Goal: Find specific page/section: Find specific page/section

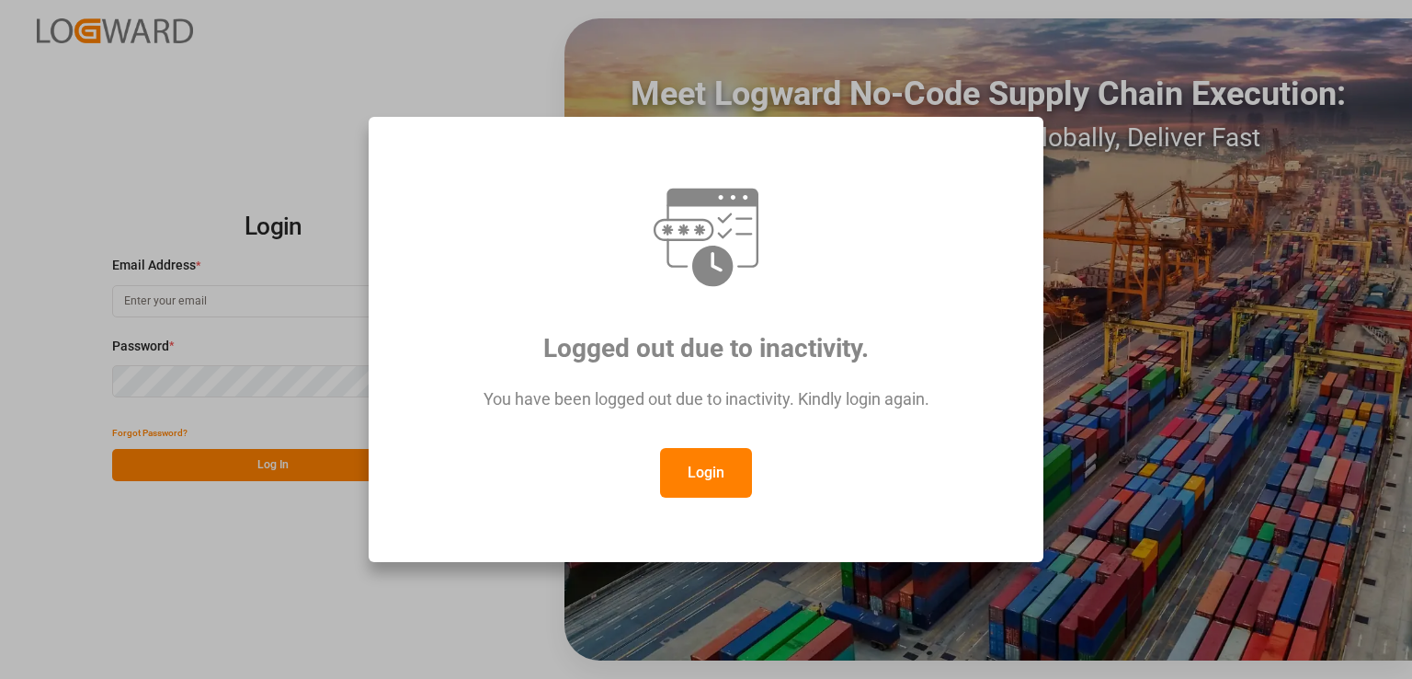
click at [670, 475] on button "Login" at bounding box center [706, 473] width 92 height 50
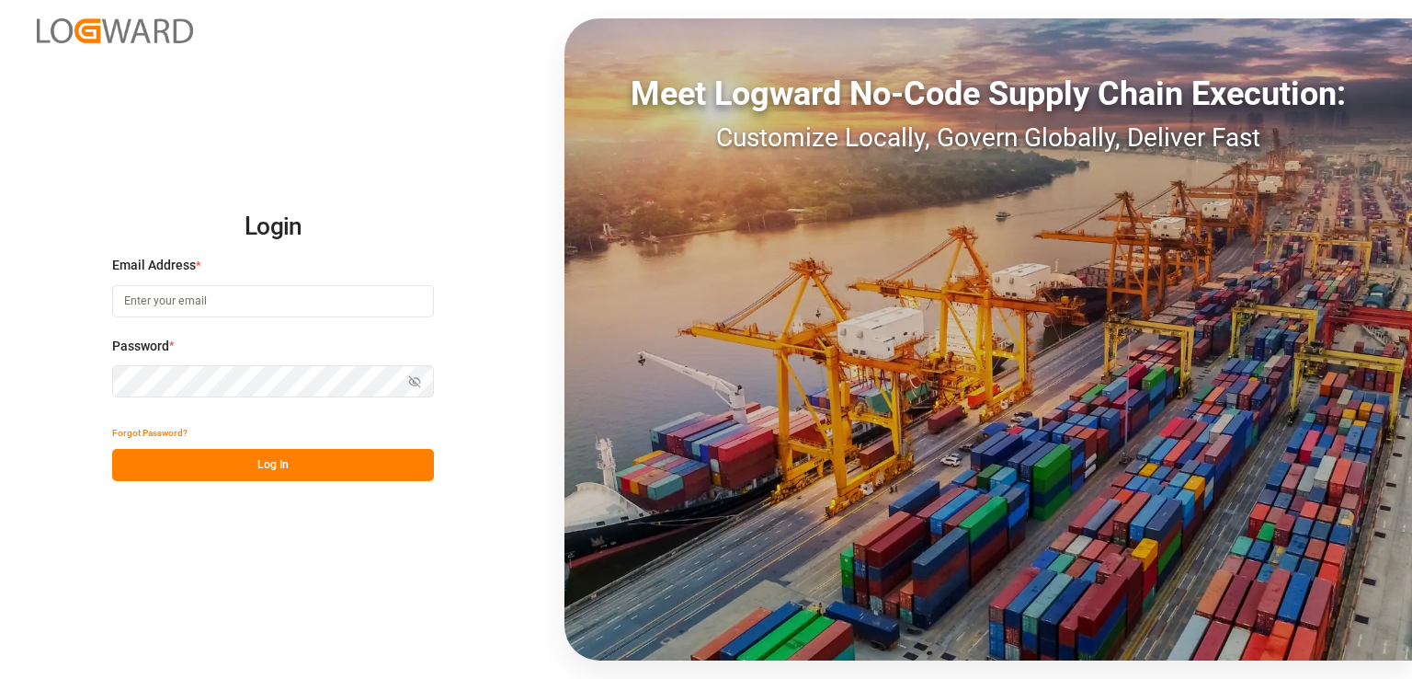
click at [291, 282] on div "Email Address *" at bounding box center [273, 296] width 322 height 81
click at [290, 293] on input at bounding box center [273, 301] width 322 height 32
click at [291, 299] on input at bounding box center [273, 301] width 322 height 32
type input "[EMAIL_ADDRESS][PERSON_NAME][DOMAIN_NAME]"
click at [200, 463] on button "Log In" at bounding box center [273, 465] width 322 height 32
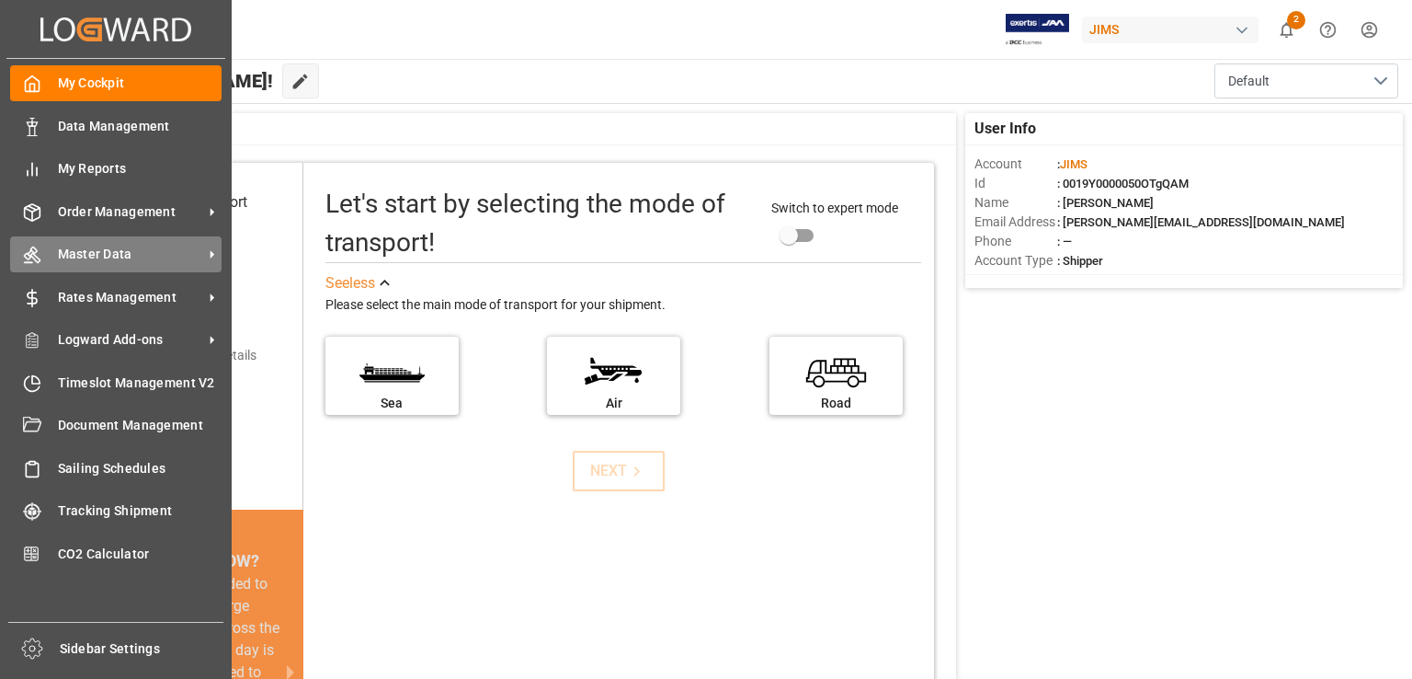
click at [154, 261] on span "Master Data" at bounding box center [130, 254] width 145 height 19
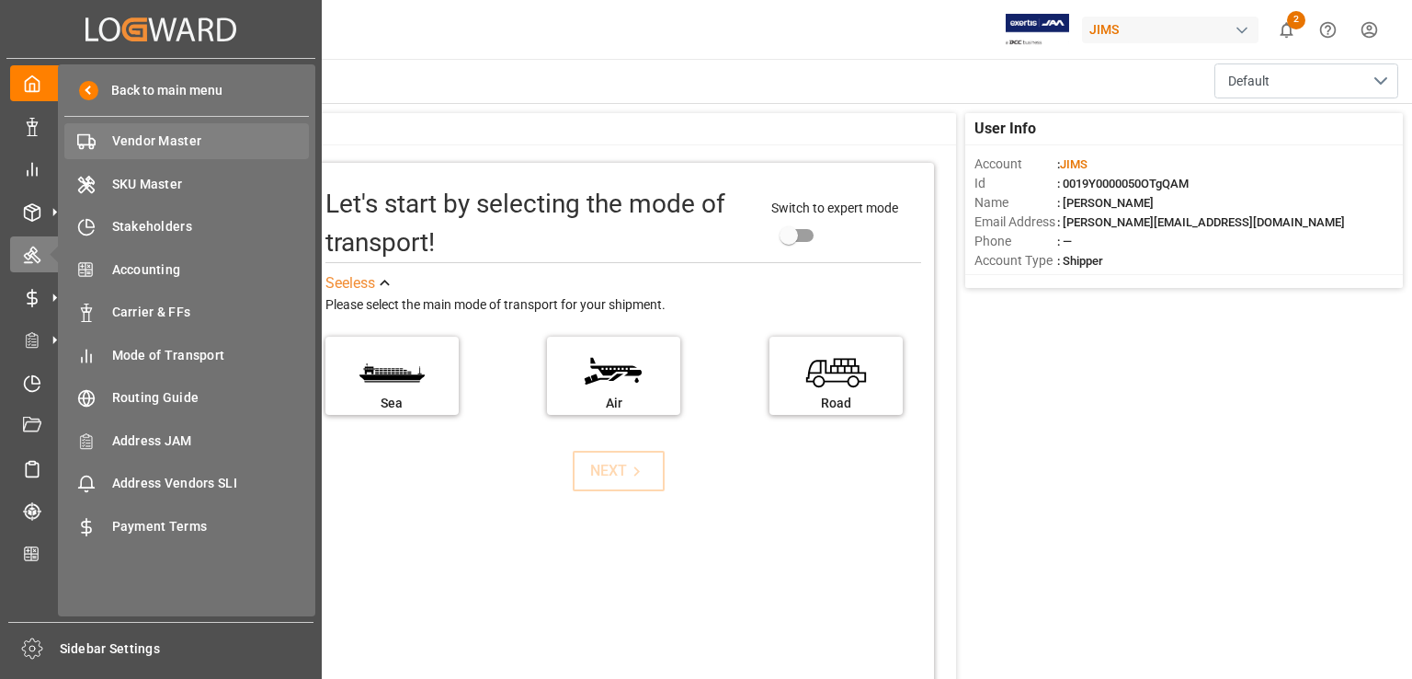
click at [227, 149] on span "Vendor Master" at bounding box center [211, 140] width 198 height 19
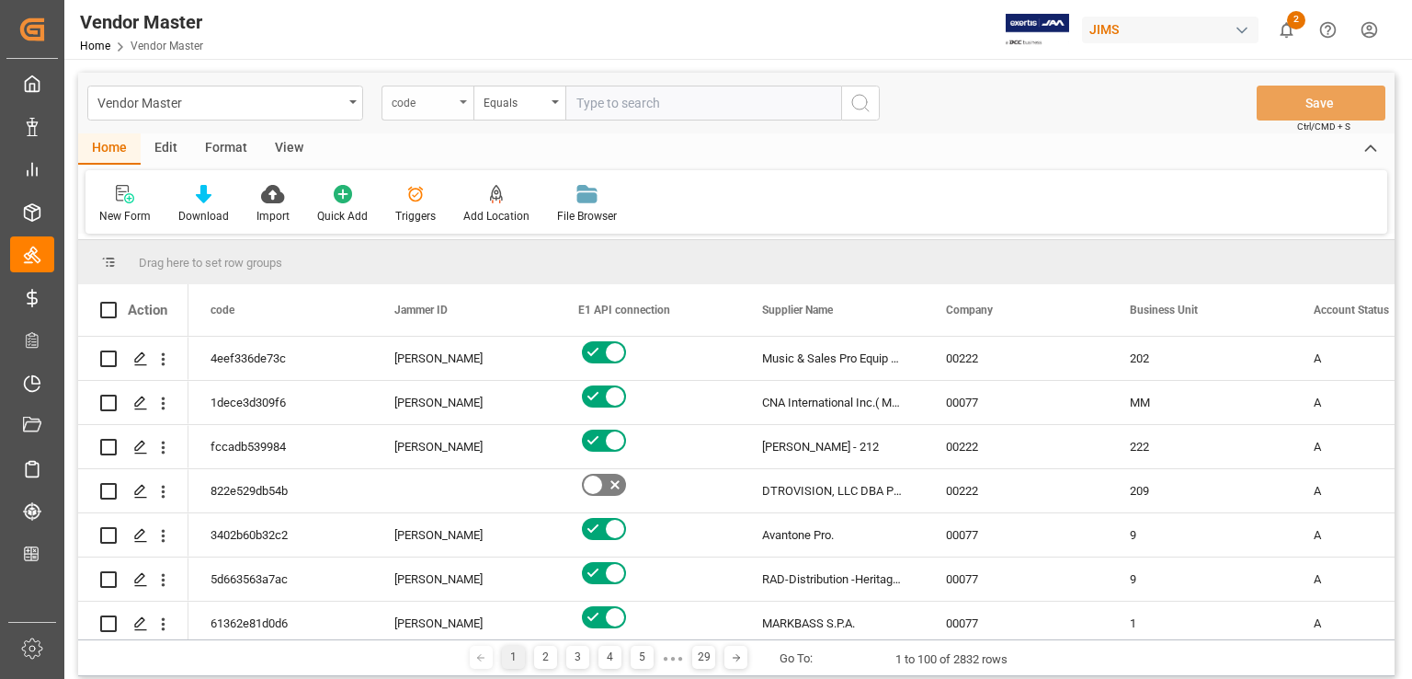
click at [440, 103] on div "code" at bounding box center [423, 100] width 63 height 21
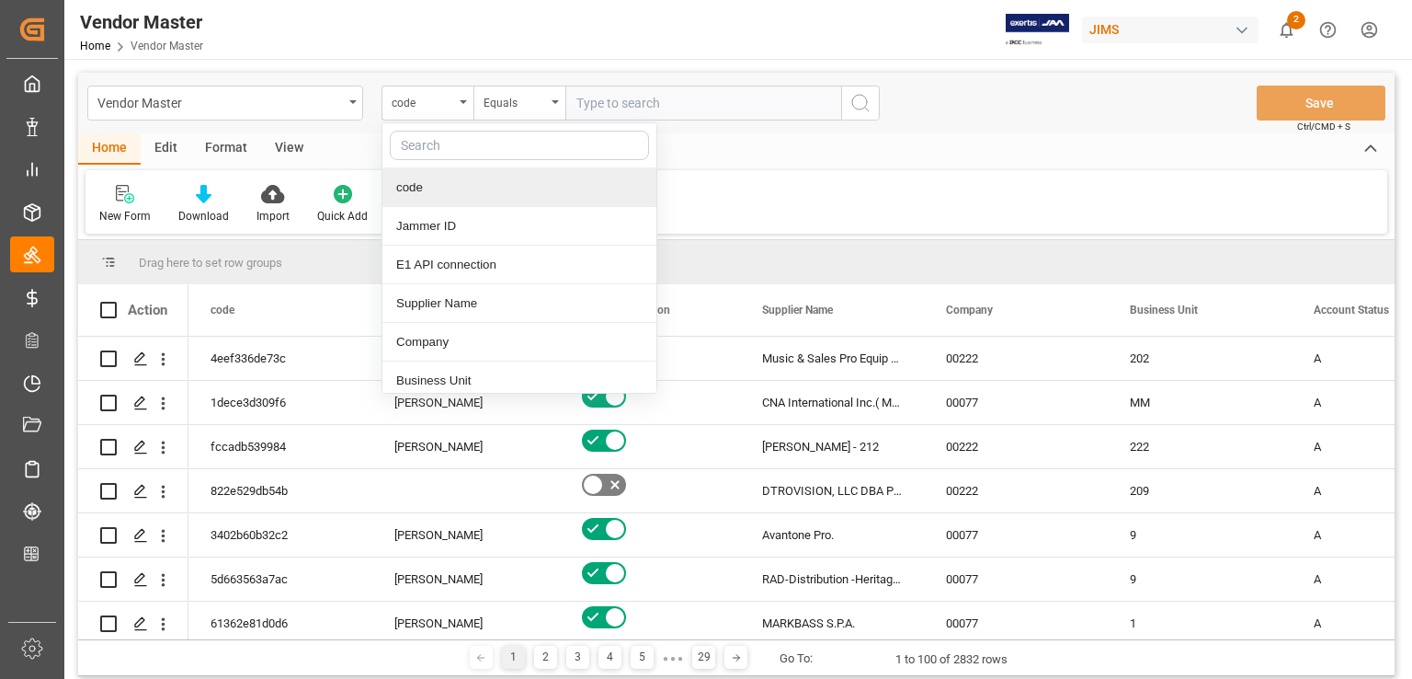
click at [461, 148] on input "text" at bounding box center [519, 145] width 259 height 29
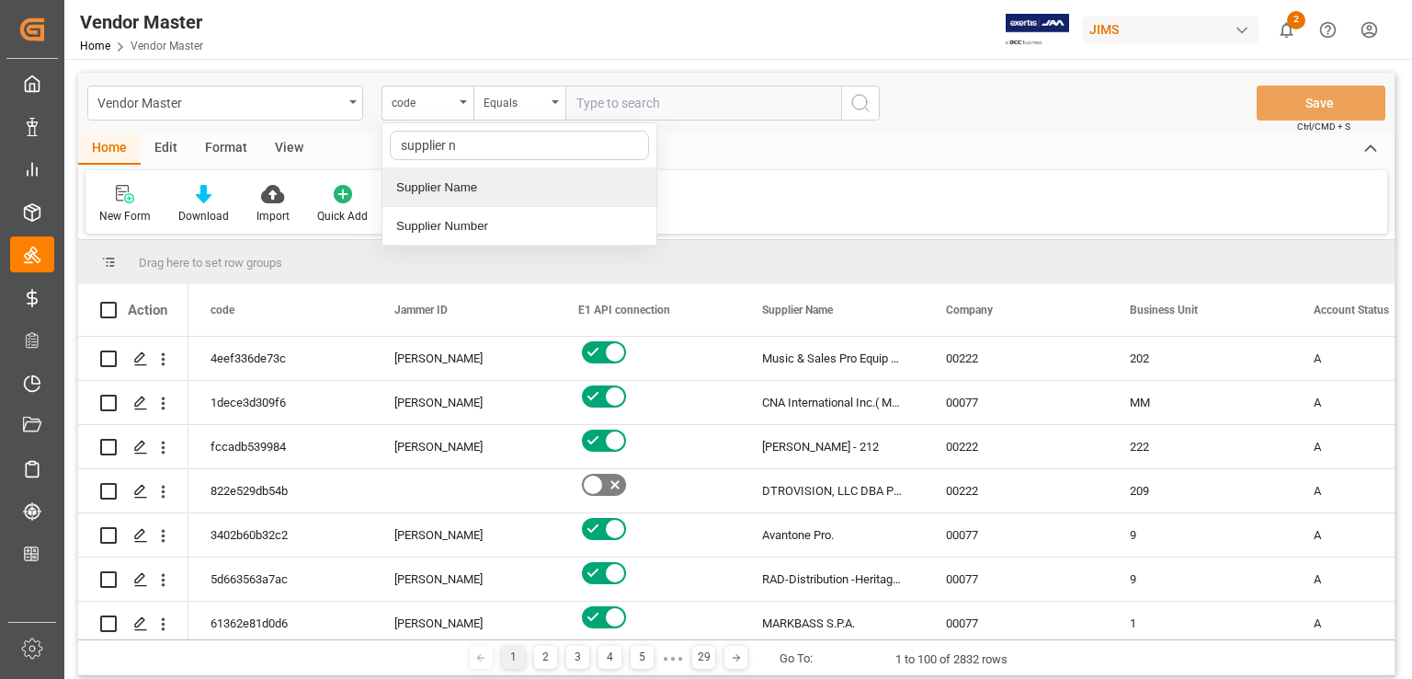
type input "supplier nu"
click at [467, 181] on div "Supplier Number" at bounding box center [519, 187] width 274 height 39
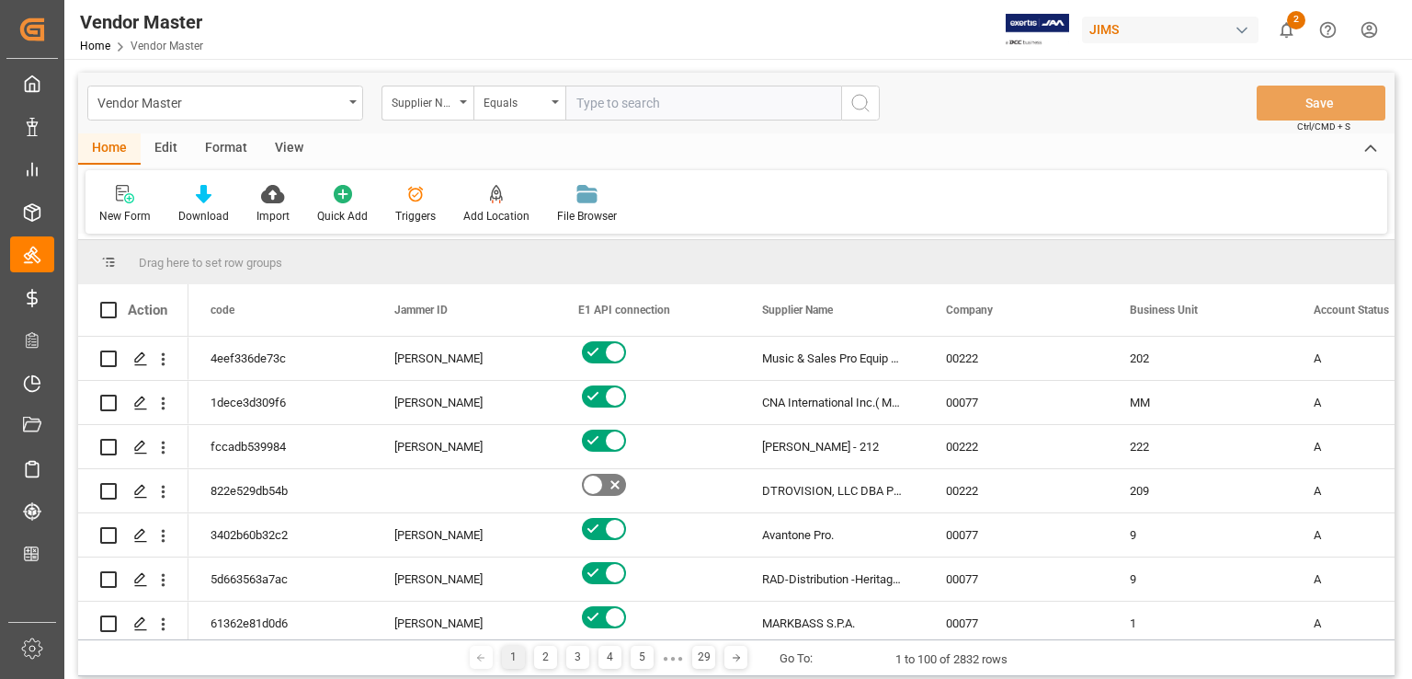
click at [608, 92] on input "text" at bounding box center [703, 103] width 276 height 35
paste input "1280"
type input "1280"
click at [869, 107] on icon "search button" at bounding box center [861, 103] width 22 height 22
